Goal: Contribute content: Add original content to the website for others to see

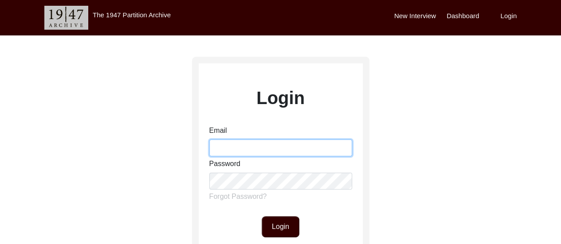
click at [269, 150] on input "Email" at bounding box center [280, 148] width 143 height 17
type input "[EMAIL_ADDRESS][DOMAIN_NAME]"
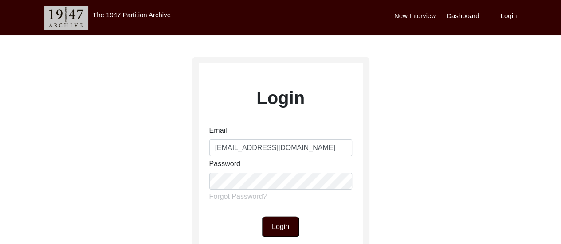
click at [288, 229] on button "Login" at bounding box center [281, 227] width 38 height 21
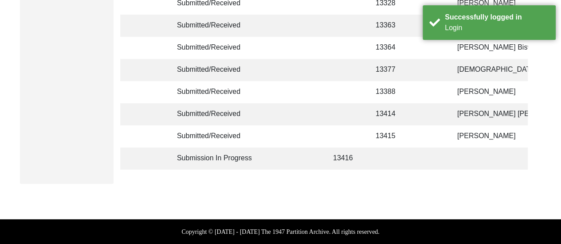
scroll to position [231, 0]
click at [313, 134] on td at bounding box center [290, 137] width 62 height 22
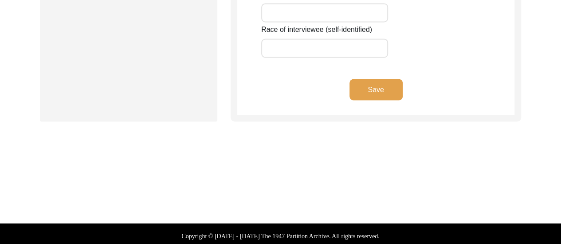
type input "Ashim"
type input "Kumar"
type input "Ganguly"
type input "[PERSON_NAME]"
type input "n/a"
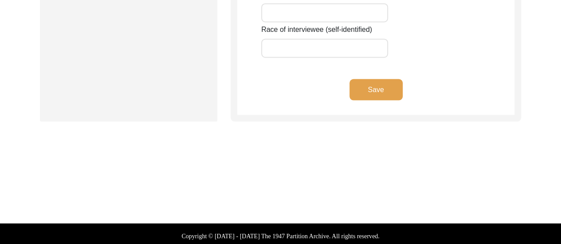
type input "1933"
type input "92"
type input "[DEMOGRAPHIC_DATA]"
type input "Bengali"
type input "[DEMOGRAPHIC_DATA]"
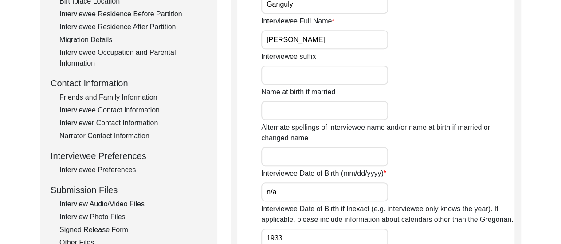
scroll to position [257, 0]
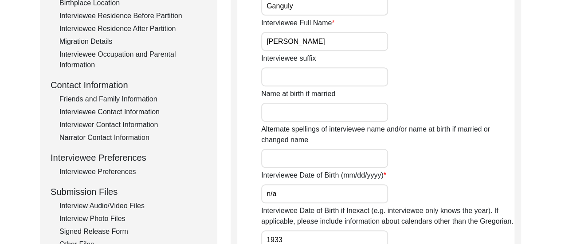
click at [114, 206] on div "Interview Audio/Video Files" at bounding box center [132, 206] width 147 height 11
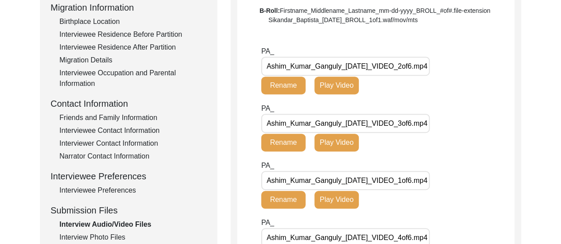
scroll to position [222, 0]
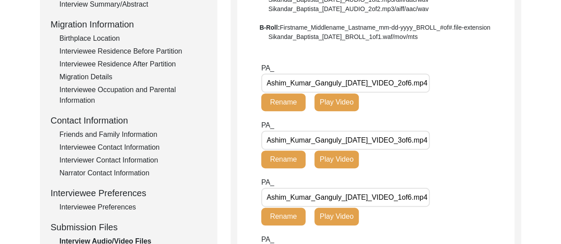
click at [426, 84] on input "Ashim_Kumar_Ganguly_06-21-2025_VIDEO_2of6.mp4" at bounding box center [345, 83] width 169 height 19
type input "Ashim_Kumar_Ganguly_06-21-2025_VIDEO_2of8.mp4"
click at [284, 101] on button "Rename" at bounding box center [283, 103] width 44 height 18
click at [423, 142] on input "Ashim_Kumar_Ganguly_06-21-2025_VIDEO_3of6.mp4" at bounding box center [345, 140] width 169 height 19
type input "Ashim_Kumar_Ganguly_06-21-2025_VIDEO_3of8.mp4"
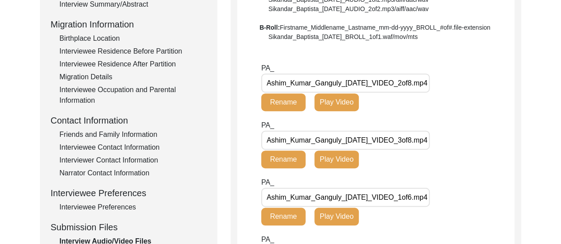
click at [290, 155] on button "Rename" at bounding box center [283, 160] width 44 height 18
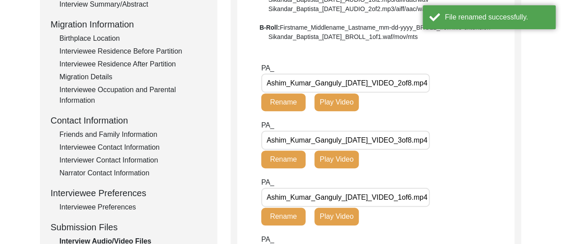
click at [430, 196] on input "Ashim_Kumar_Ganguly_06-21-2025_VIDEO_1of6.mp4" at bounding box center [345, 197] width 169 height 19
click at [426, 197] on input "Ashim_Kumar_Ganguly_06-21-2025_VIDEO_1of6.mp4" at bounding box center [345, 197] width 169 height 19
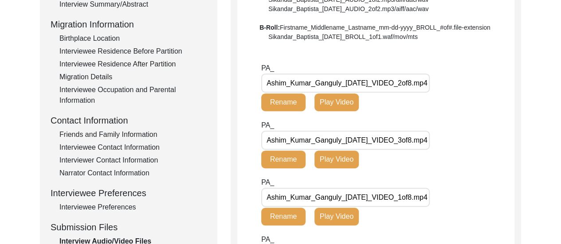
type input "Ashim_Kumar_Ganguly_06-21-2025_VIDEO_1of8.mp4"
click at [286, 211] on button "Rename" at bounding box center [283, 217] width 44 height 18
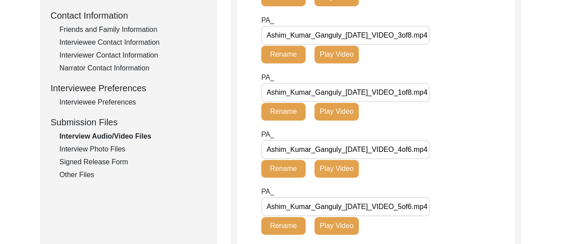
scroll to position [328, 0]
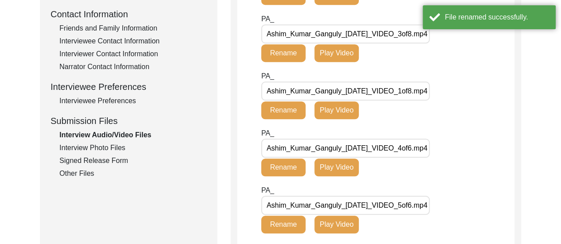
click at [425, 149] on input "Ashim_Kumar_Ganguly_08-02-2025_VIDEO_4of6.mp4" at bounding box center [345, 148] width 169 height 19
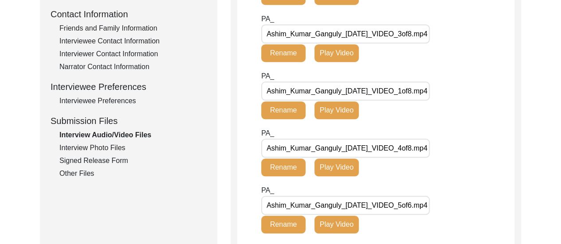
type input "Ashim_Kumar_Ganguly_08-02-2025_VIDEO_4of8.mp4"
click at [288, 167] on button "Rename" at bounding box center [283, 168] width 44 height 18
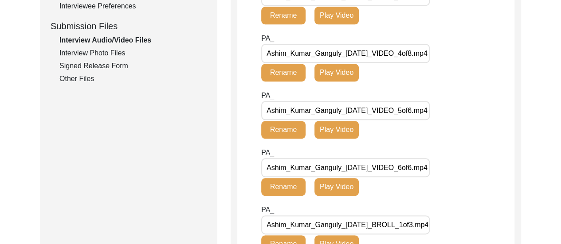
scroll to position [453, 0]
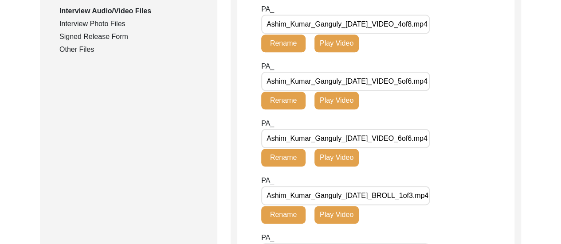
click at [426, 84] on input "Ashim_Kumar_Ganguly_08-02-2025_VIDEO_5of6.mp4" at bounding box center [345, 81] width 169 height 19
type input "Ashim_Kumar_Ganguly_08-02-2025_VIDEO_5of8.mp4"
click at [284, 104] on button "Rename" at bounding box center [283, 101] width 44 height 18
click at [425, 142] on input "Ashim_Kumar_Ganguly_08-02-2025_VIDEO_6of6.mp4" at bounding box center [345, 138] width 169 height 19
type input "Ashim_Kumar_Ganguly_08-02-2025_VIDEO_6of8.mp4"
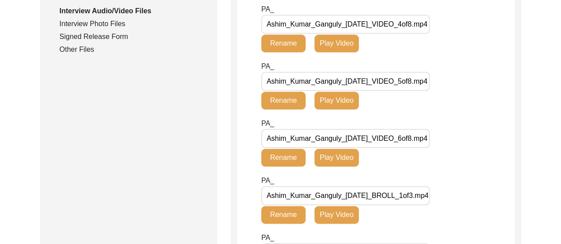
click at [281, 158] on button "Rename" at bounding box center [283, 158] width 44 height 18
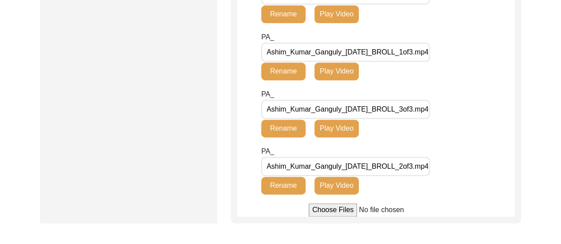
scroll to position [683, 0]
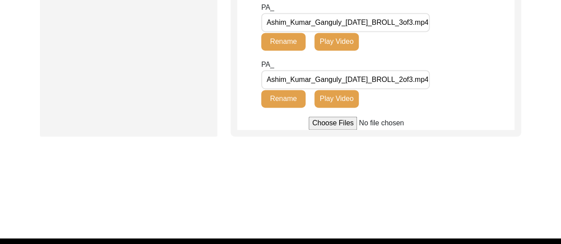
click at [332, 125] on input "file" at bounding box center [376, 123] width 134 height 13
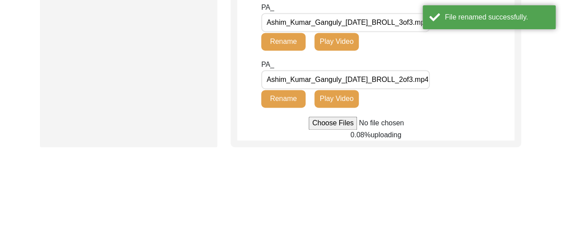
click at [335, 121] on input "file" at bounding box center [376, 123] width 134 height 13
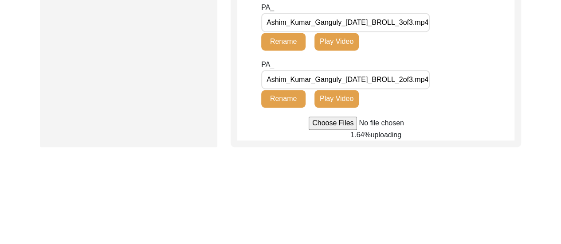
type input "C:\fakepath\Ashim_Kumar_Ganguly_08-02-2025_VIDEO_8of8.mp4"
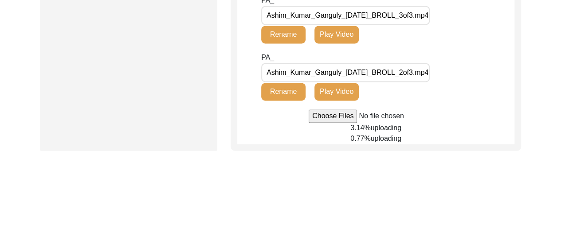
scroll to position [692, 0]
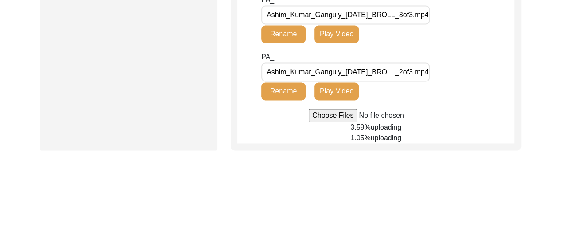
scroll to position [710, 0]
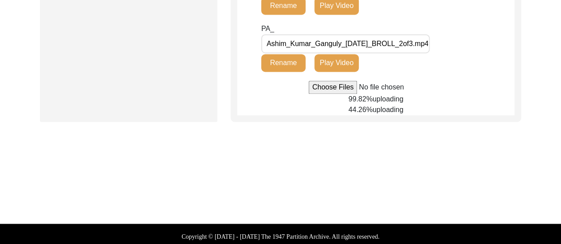
scroll to position [723, 0]
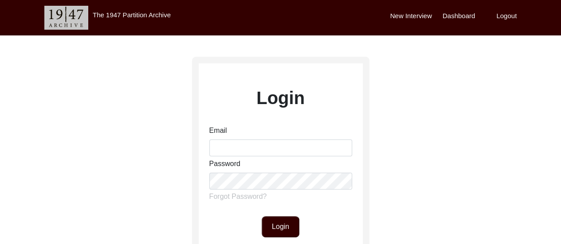
click at [251, 138] on div "Email" at bounding box center [280, 141] width 143 height 31
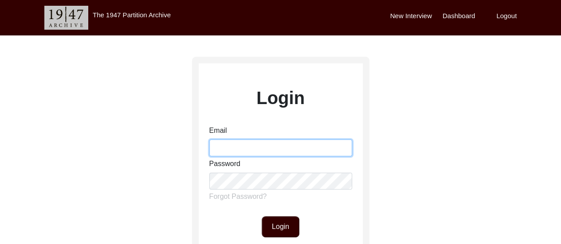
click at [248, 144] on input "Email" at bounding box center [280, 148] width 143 height 17
type input "[EMAIL_ADDRESS][DOMAIN_NAME]"
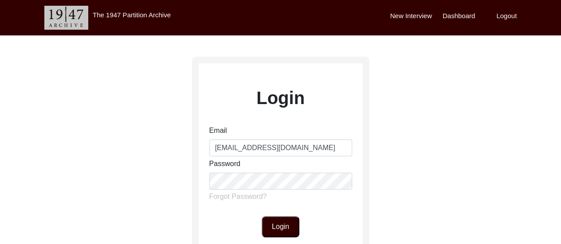
click at [277, 229] on button "Login" at bounding box center [281, 227] width 38 height 21
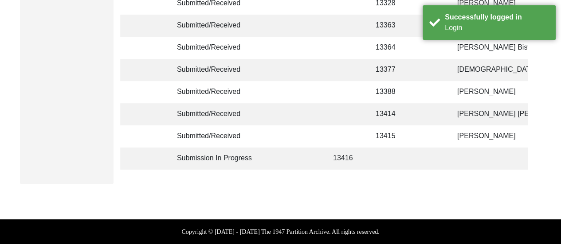
scroll to position [234, 0]
click at [453, 150] on td at bounding box center [496, 159] width 89 height 22
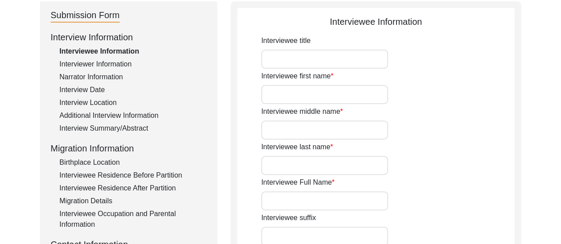
scroll to position [103, 0]
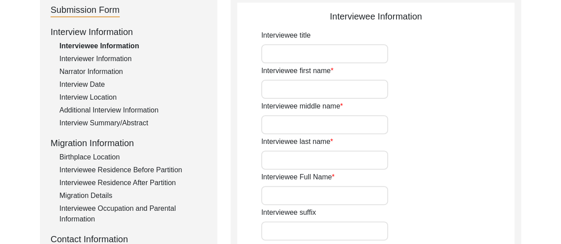
click at [267, 97] on input "Interviewee first name" at bounding box center [324, 89] width 127 height 19
type input "Manju"
click at [309, 128] on input "Interviewee middle name" at bounding box center [324, 124] width 127 height 19
type input "n/a"
click at [315, 164] on input "Interviewee last name" at bounding box center [324, 160] width 127 height 19
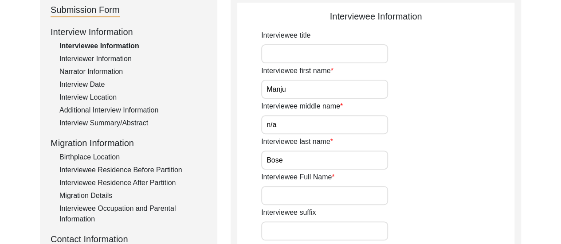
type input "Bose"
click at [284, 205] on input "Interviewee Full Name" at bounding box center [324, 195] width 127 height 19
type input "[PERSON_NAME]"
click at [453, 173] on div "Interviewee Full Name [PERSON_NAME]" at bounding box center [387, 188] width 253 height 33
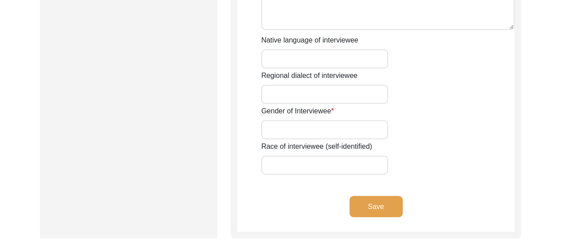
scroll to position [653, 0]
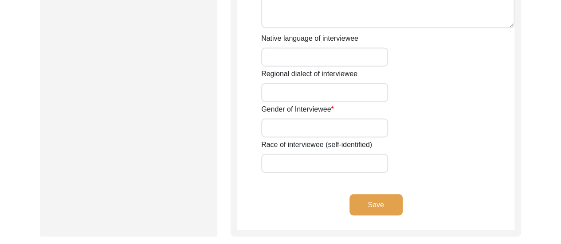
click at [364, 211] on button "Save" at bounding box center [376, 204] width 53 height 21
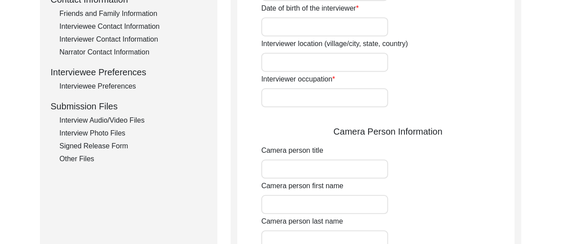
scroll to position [355, 0]
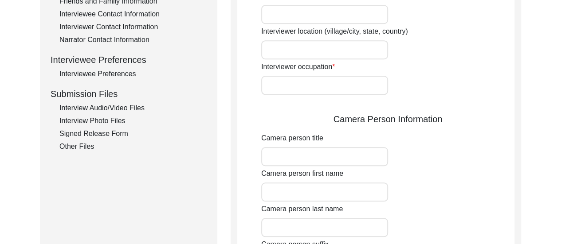
click at [114, 106] on div "Interview Audio/Video Files" at bounding box center [132, 108] width 147 height 11
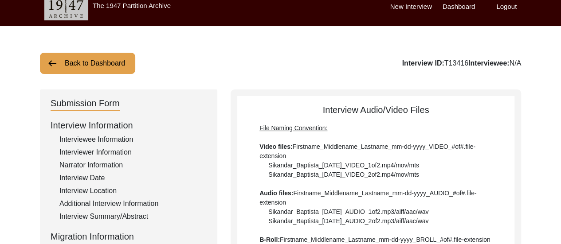
scroll to position [0, 0]
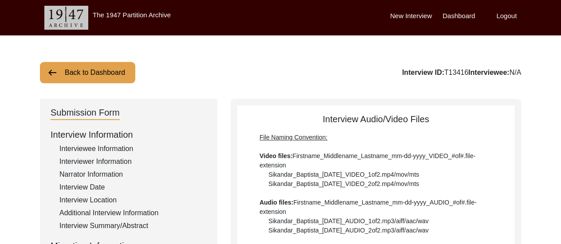
click at [461, 15] on label "Dashboard" at bounding box center [459, 16] width 32 height 10
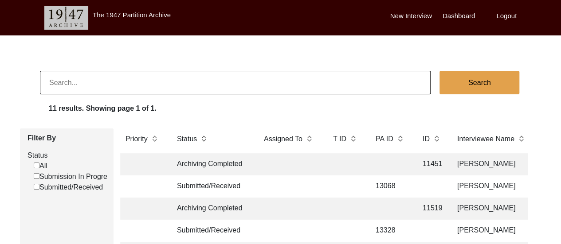
click at [415, 17] on label "New Interview" at bounding box center [411, 16] width 42 height 10
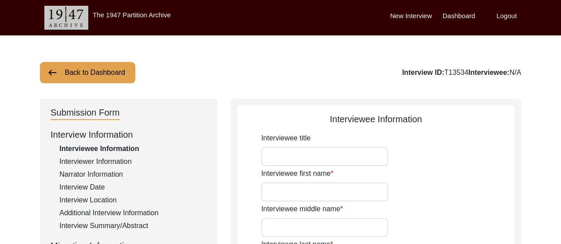
click at [318, 185] on input "Interviewee first name" at bounding box center [324, 192] width 127 height 19
type input "Meera"
click at [305, 229] on input "Interviewee middle name" at bounding box center [324, 227] width 127 height 19
type input "n/a"
click at [430, 182] on div "Interviewee first name [PERSON_NAME]" at bounding box center [387, 185] width 253 height 33
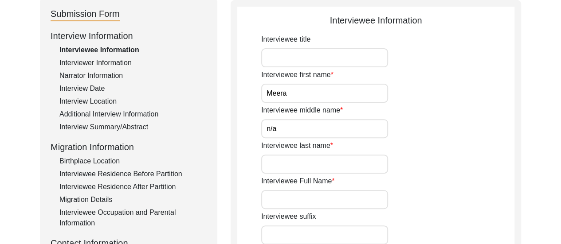
scroll to position [142, 0]
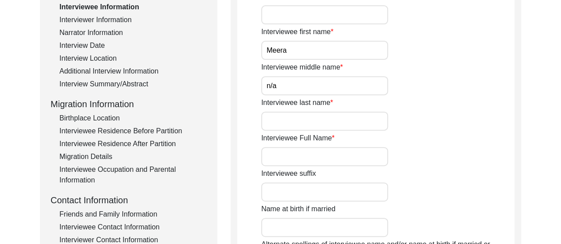
click at [295, 118] on input "Interviewee last name" at bounding box center [324, 121] width 127 height 19
type input "Dutta"
click at [302, 161] on input "Interviewee Full Name" at bounding box center [324, 156] width 127 height 19
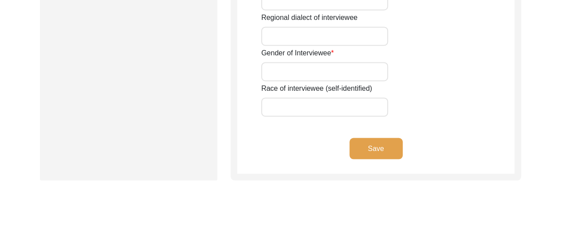
scroll to position [712, 0]
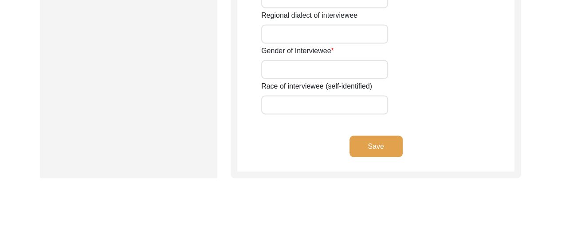
type input "[PERSON_NAME]"
click at [375, 150] on button "Save" at bounding box center [376, 146] width 53 height 21
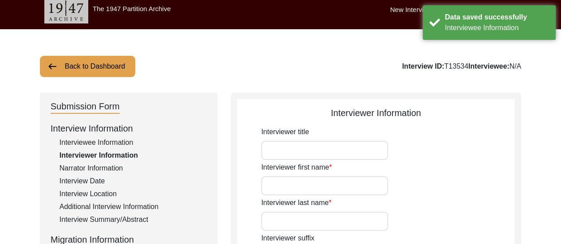
scroll to position [0, 0]
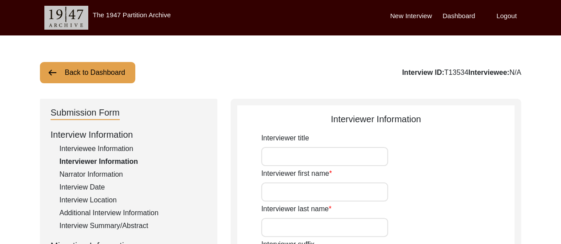
click at [79, 73] on button "Back to Dashboard" at bounding box center [87, 72] width 95 height 21
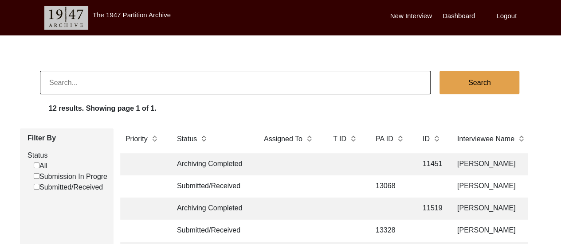
click at [414, 16] on label "New Interview" at bounding box center [411, 16] width 42 height 10
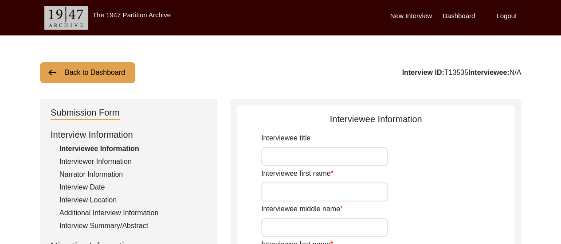
click at [300, 192] on input "Interviewee first name" at bounding box center [324, 192] width 127 height 19
type input "[PERSON_NAME]"
click at [315, 226] on input "Interviewee middle name" at bounding box center [324, 227] width 127 height 19
type input "n/a"
click at [435, 187] on div "Interviewee first name [PERSON_NAME]" at bounding box center [387, 185] width 253 height 33
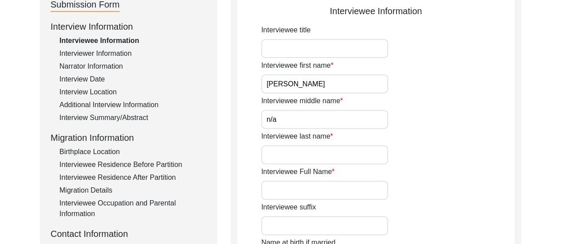
scroll to position [160, 0]
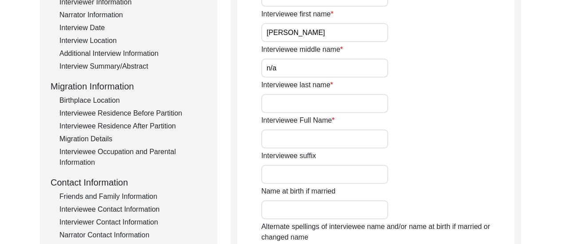
click at [329, 110] on input "Interviewee last name" at bounding box center [324, 103] width 127 height 19
type input "Biswas"
click at [318, 137] on input "Interviewee Full Name" at bounding box center [324, 139] width 127 height 19
type input "[PERSON_NAME]"
click at [418, 116] on div "Interviewee Full Name [PERSON_NAME]" at bounding box center [387, 131] width 253 height 33
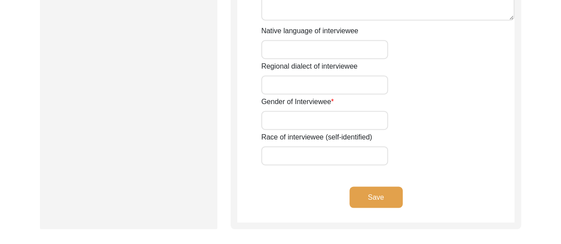
scroll to position [669, 0]
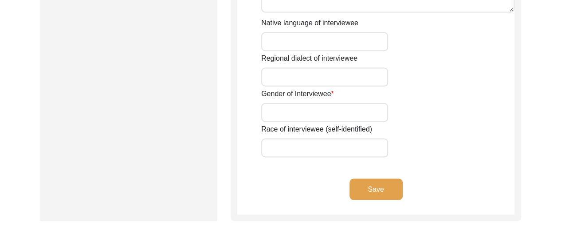
click at [368, 192] on button "Save" at bounding box center [376, 189] width 53 height 21
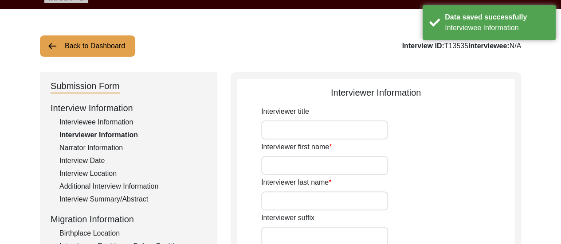
scroll to position [0, 0]
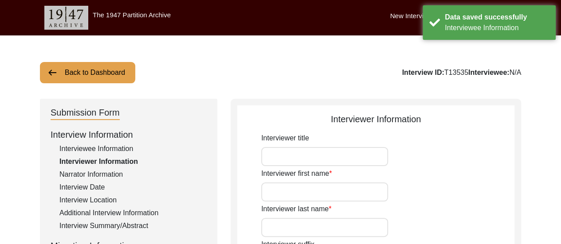
click at [443, 66] on div "Back to Dashboard Interview ID: T13535 Interviewee: N/A" at bounding box center [280, 72] width 481 height 21
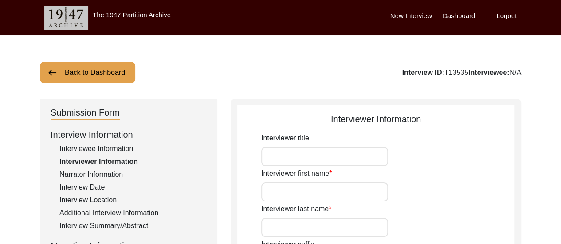
click at [461, 17] on label "Dashboard" at bounding box center [459, 16] width 32 height 10
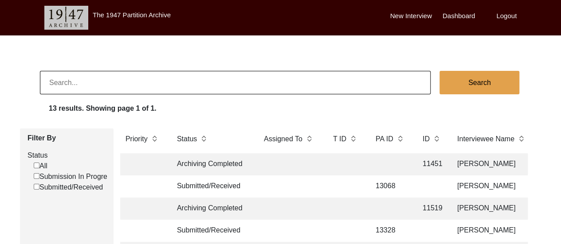
click at [501, 15] on label "Logout" at bounding box center [507, 16] width 20 height 10
